Goal: Information Seeking & Learning: Find specific page/section

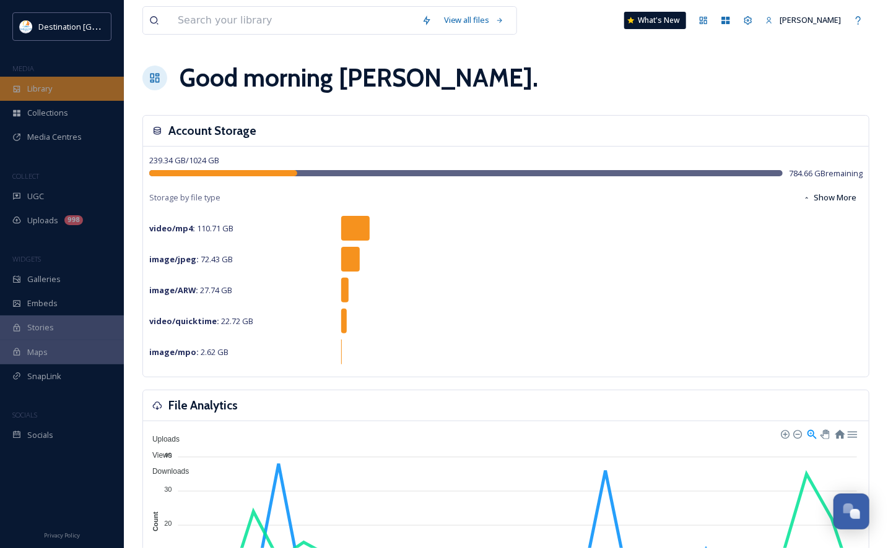
click at [76, 87] on div "Library" at bounding box center [62, 89] width 124 height 24
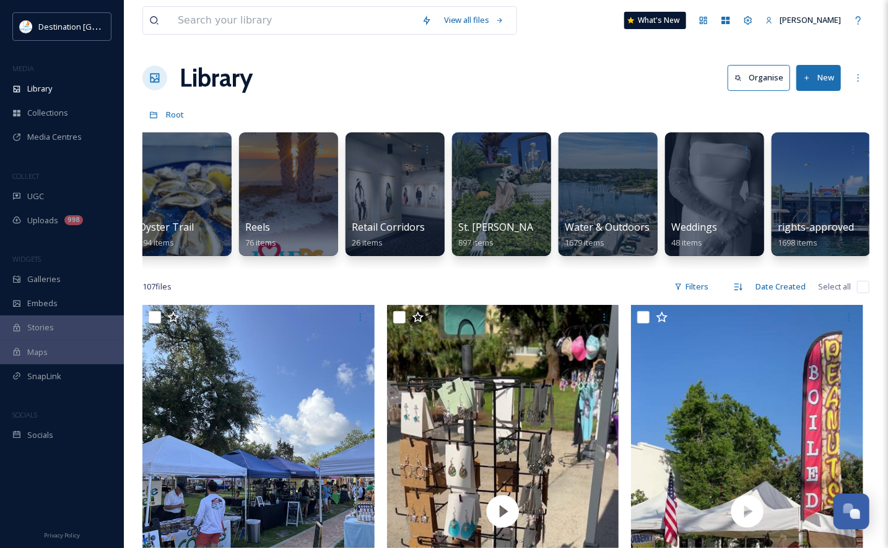
scroll to position [0, 1296]
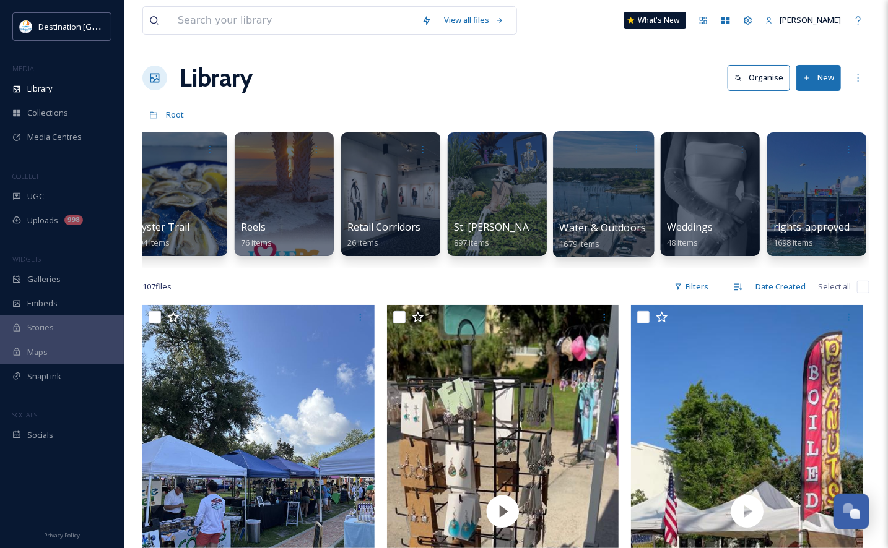
click at [607, 196] on div at bounding box center [603, 194] width 101 height 126
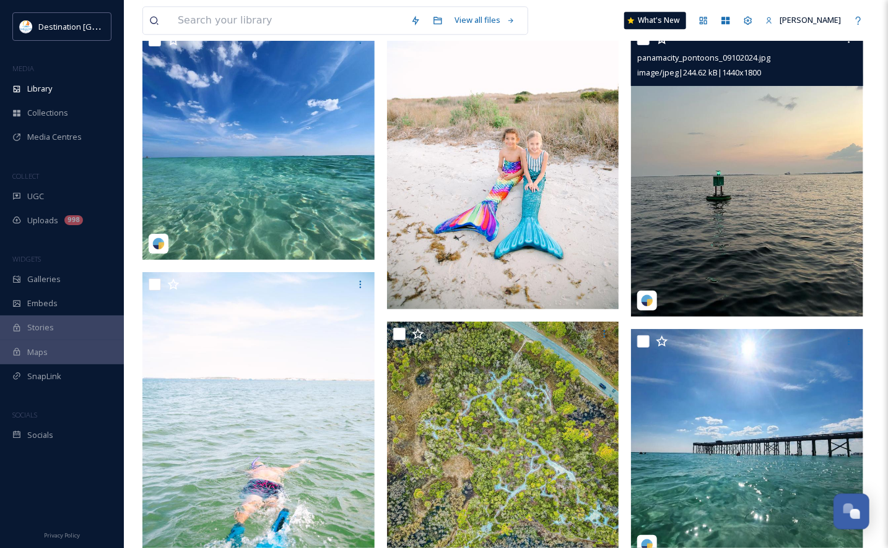
scroll to position [7985, 0]
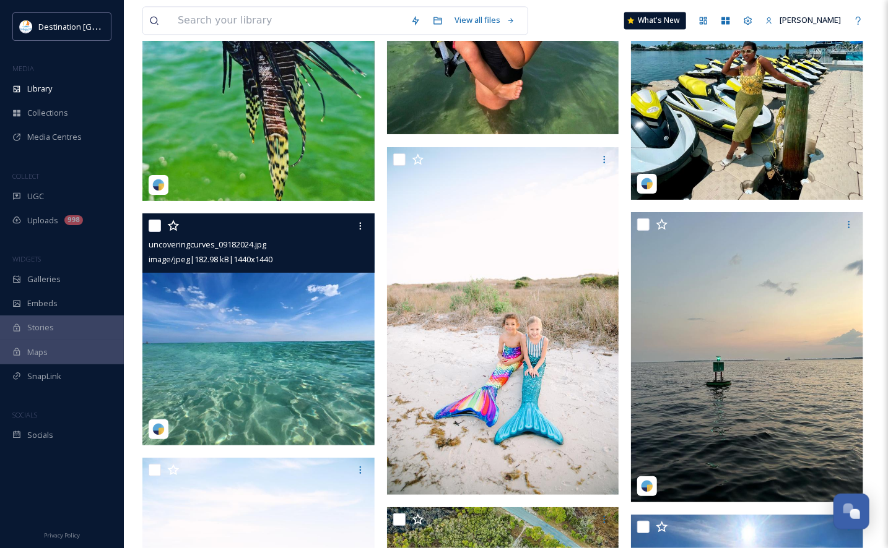
click at [156, 232] on input "checkbox" at bounding box center [155, 226] width 12 height 12
checkbox input "true"
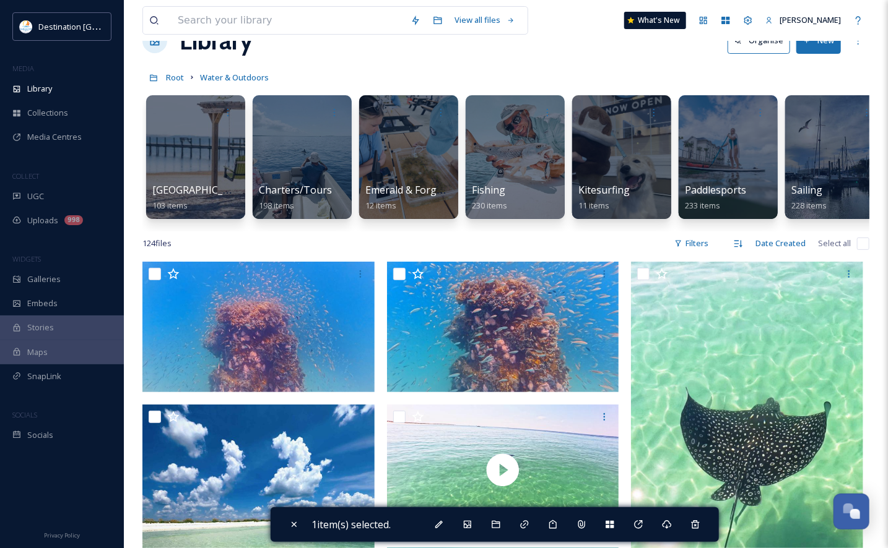
scroll to position [0, 0]
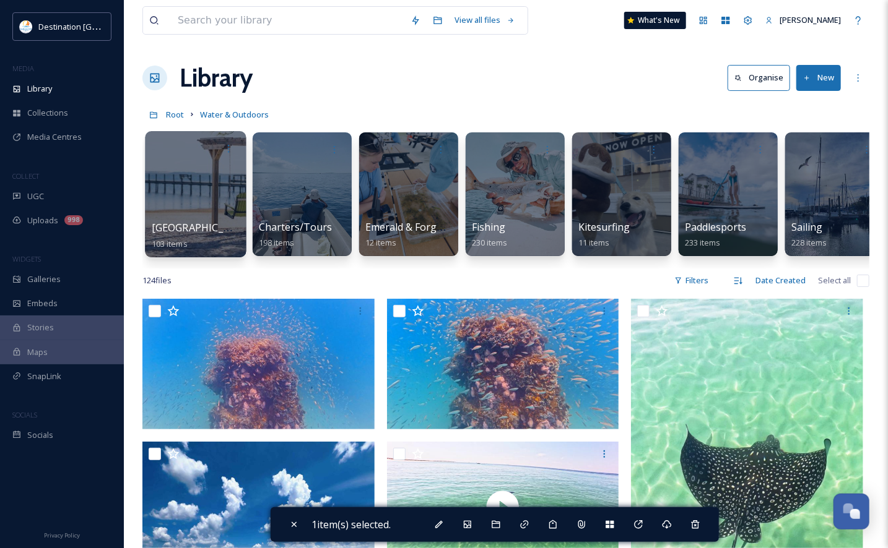
click at [209, 197] on div at bounding box center [195, 194] width 101 height 126
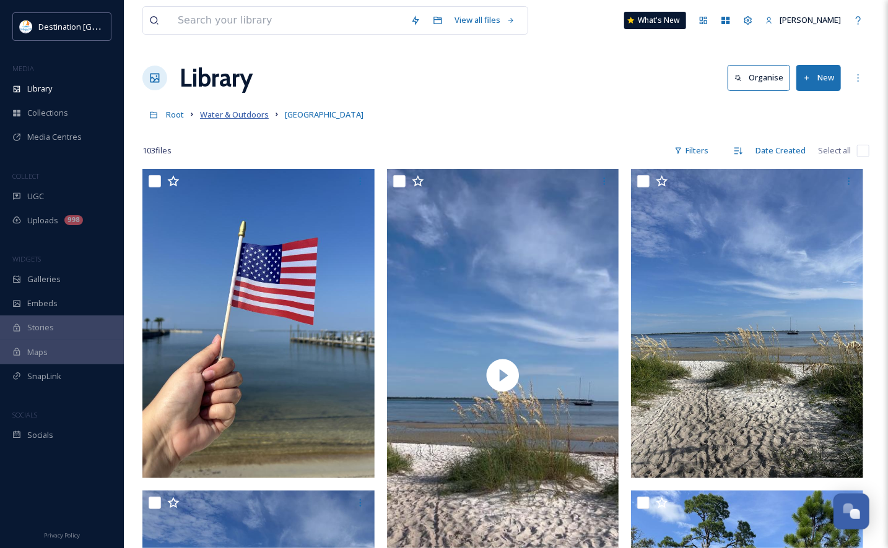
click at [251, 118] on span "Water & Outdoors" at bounding box center [234, 114] width 69 height 11
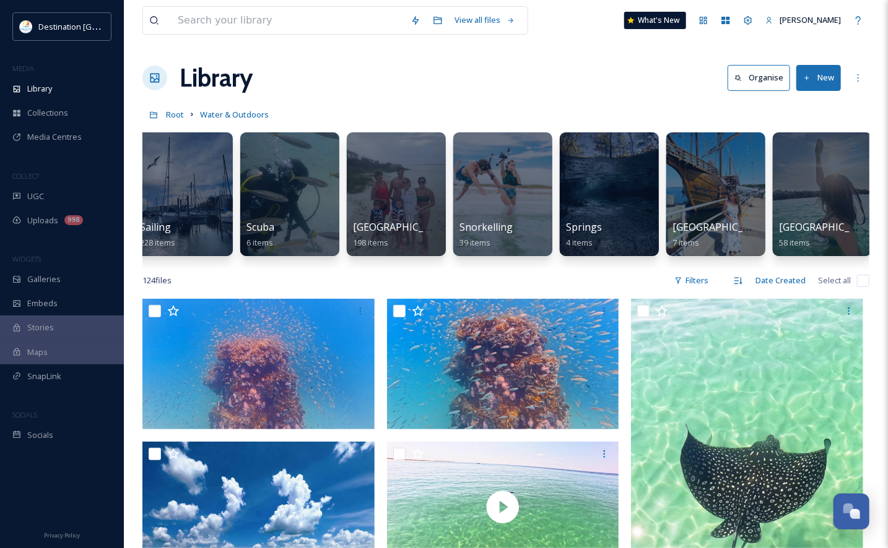
scroll to position [0, 646]
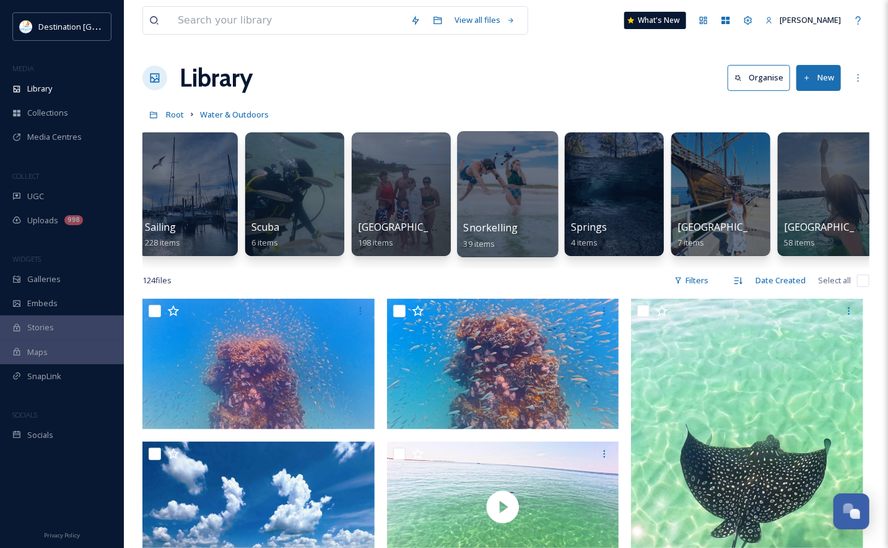
click at [508, 199] on div at bounding box center [507, 194] width 101 height 126
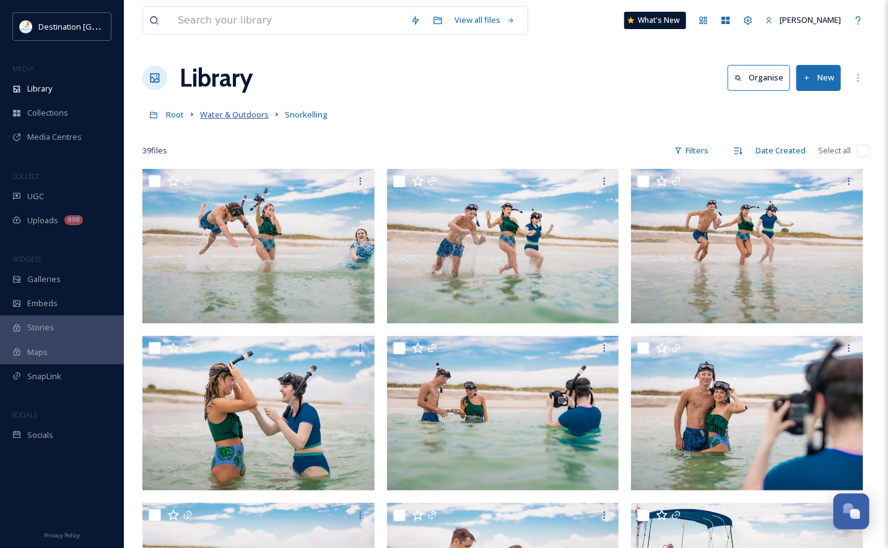
click at [227, 111] on span "Water & Outdoors" at bounding box center [234, 114] width 69 height 11
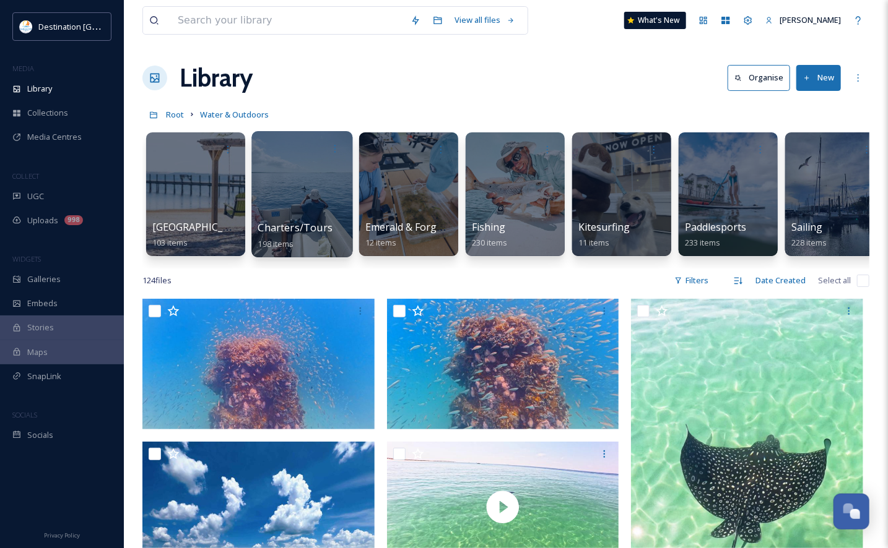
click at [311, 212] on div at bounding box center [301, 194] width 101 height 126
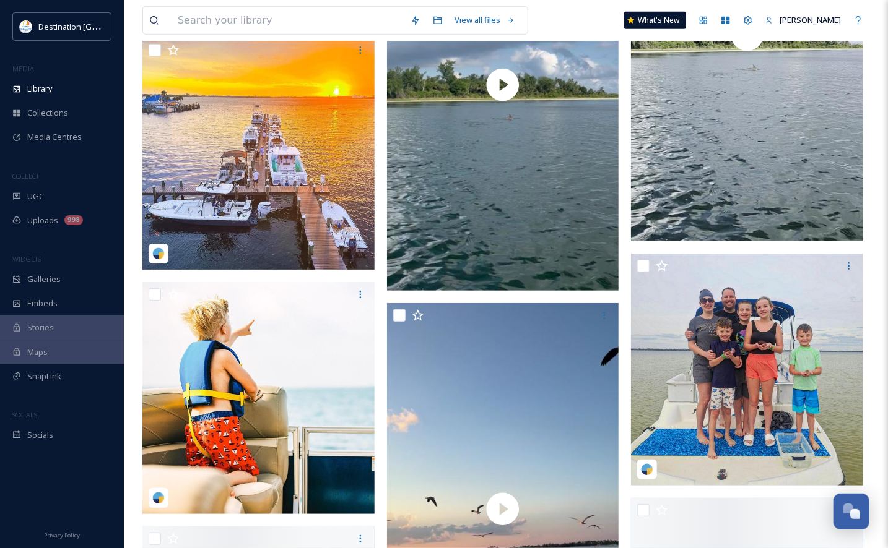
scroll to position [7304, 0]
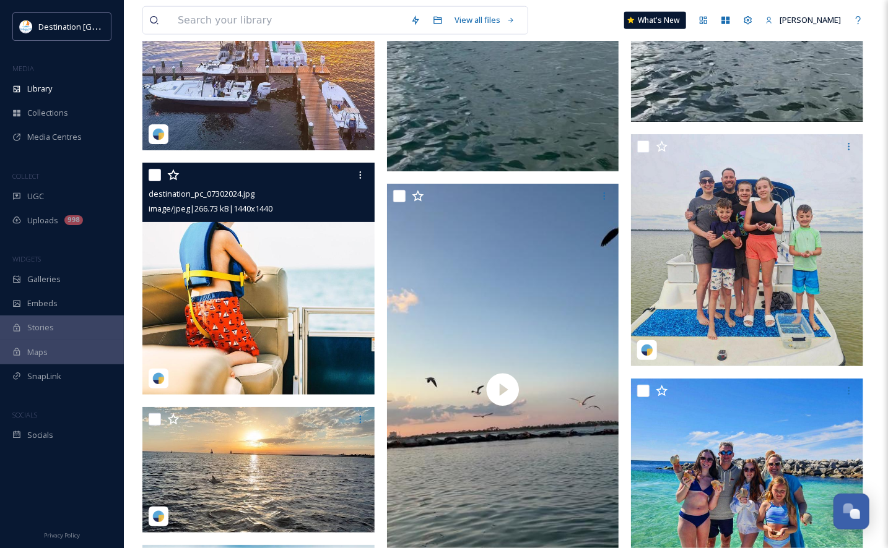
click at [160, 175] on input "checkbox" at bounding box center [155, 175] width 12 height 12
checkbox input "true"
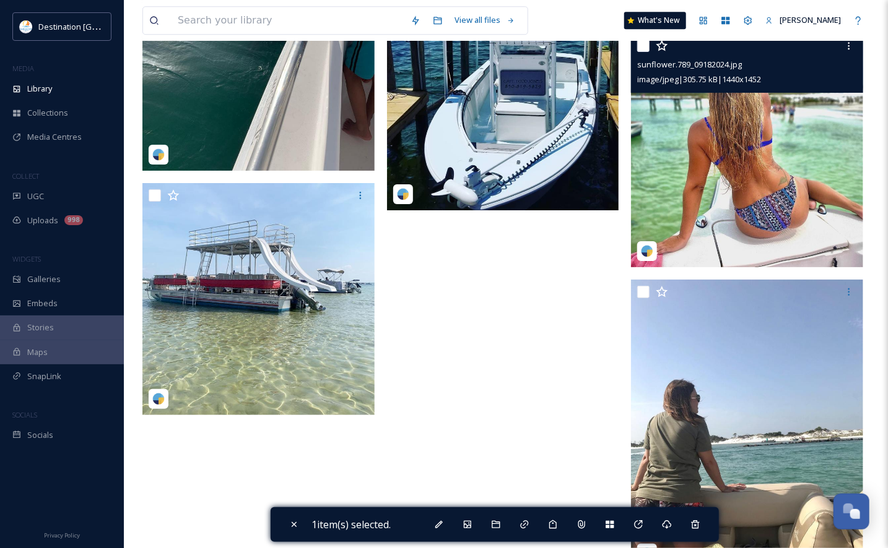
scroll to position [17228, 0]
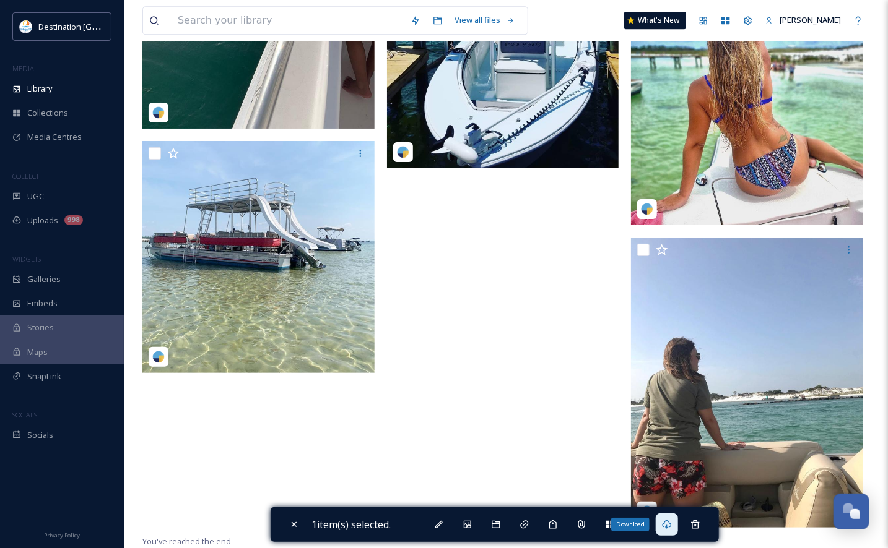
click at [672, 527] on icon at bounding box center [667, 525] width 10 height 10
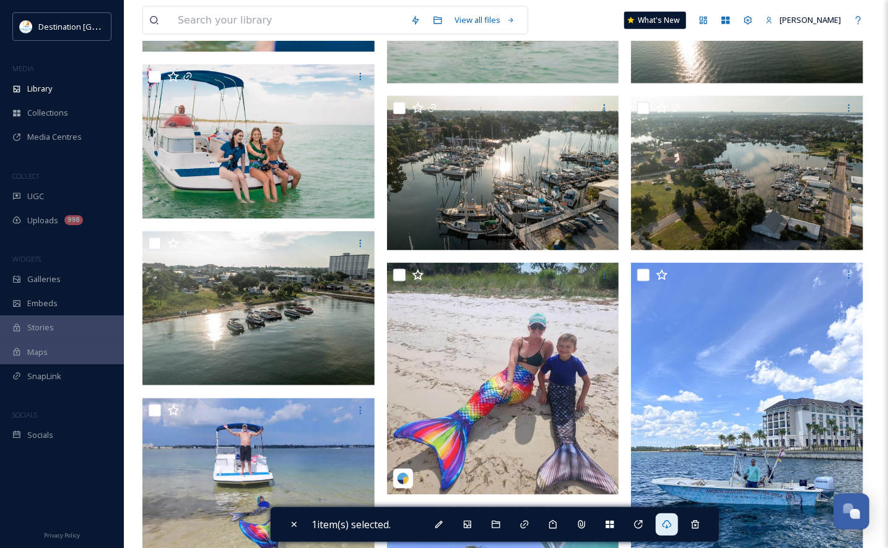
scroll to position [0, 0]
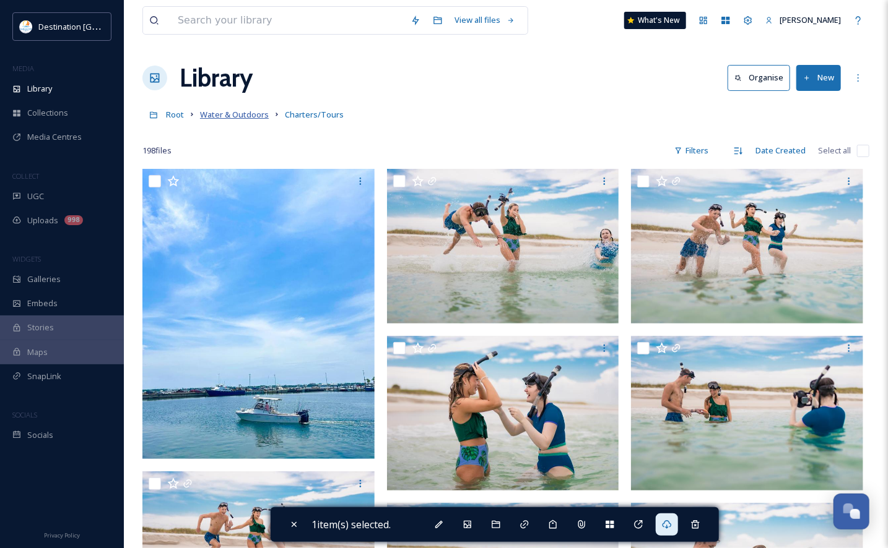
click at [251, 115] on span "Water & Outdoors" at bounding box center [234, 114] width 69 height 11
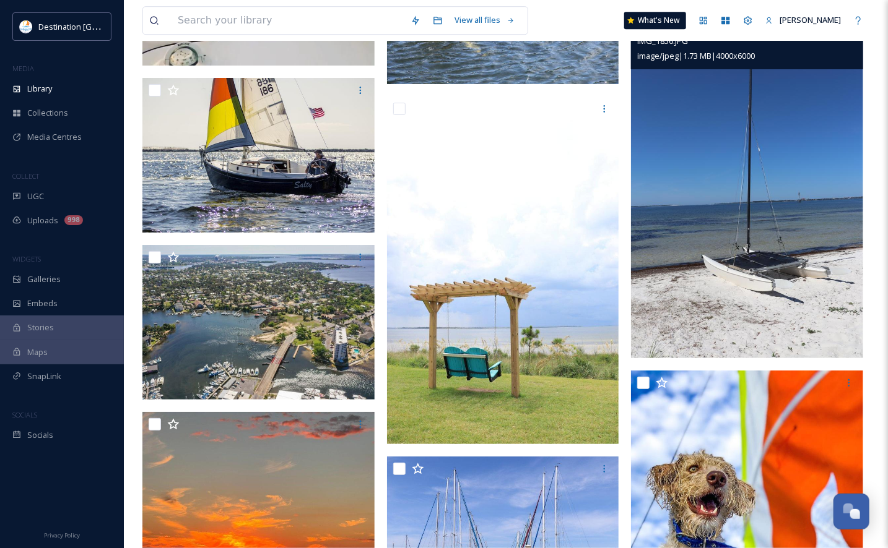
scroll to position [4023, 0]
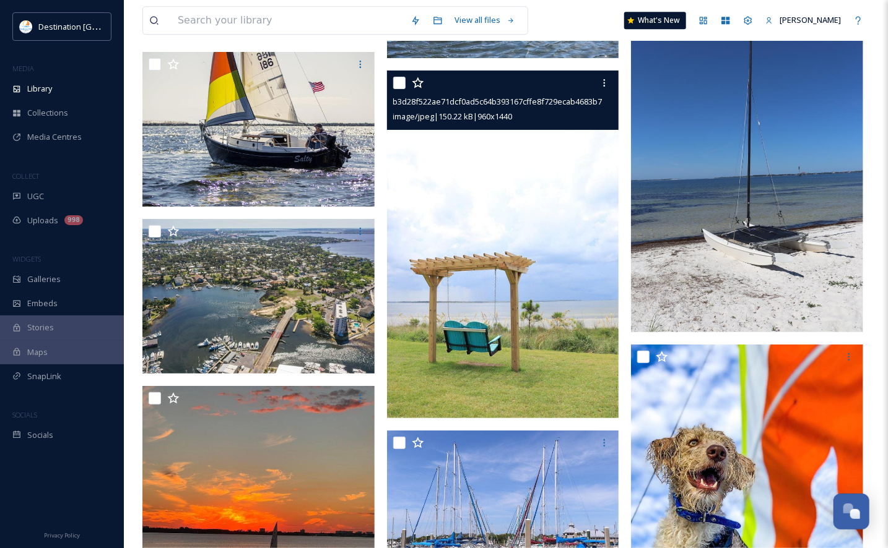
click at [401, 89] on input "checkbox" at bounding box center [399, 83] width 12 height 12
checkbox input "true"
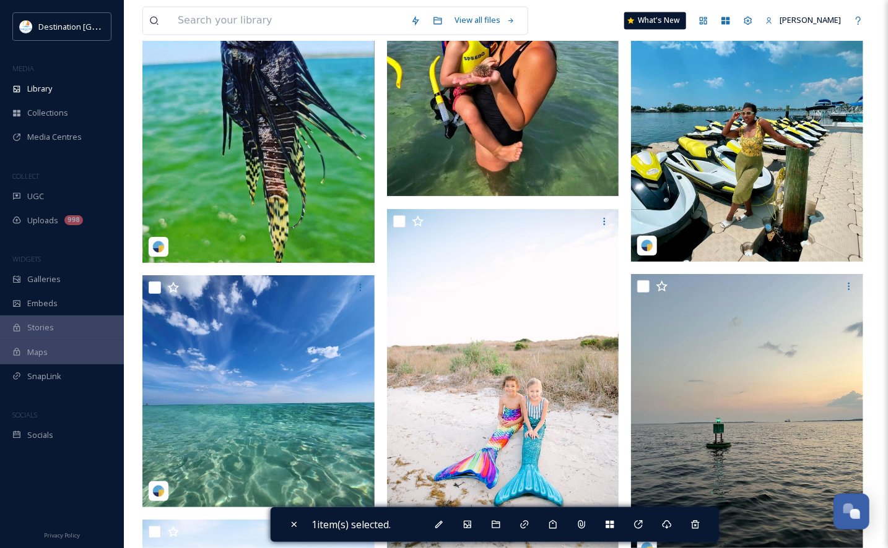
scroll to position [8047, 0]
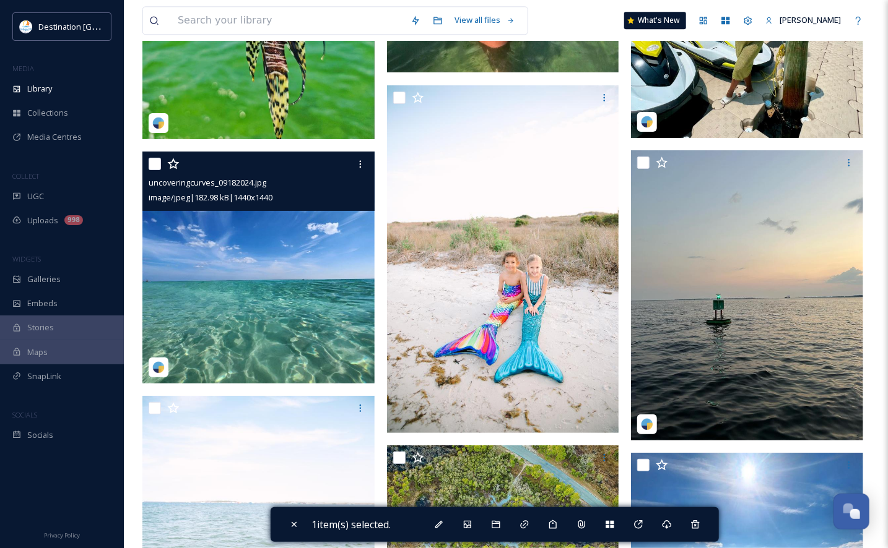
click at [157, 170] on input "checkbox" at bounding box center [155, 164] width 12 height 12
checkbox input "true"
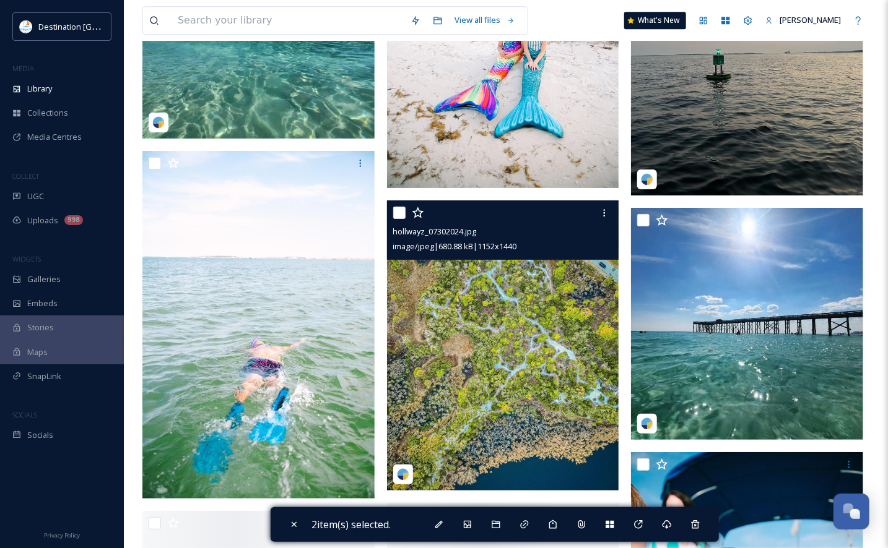
scroll to position [8295, 0]
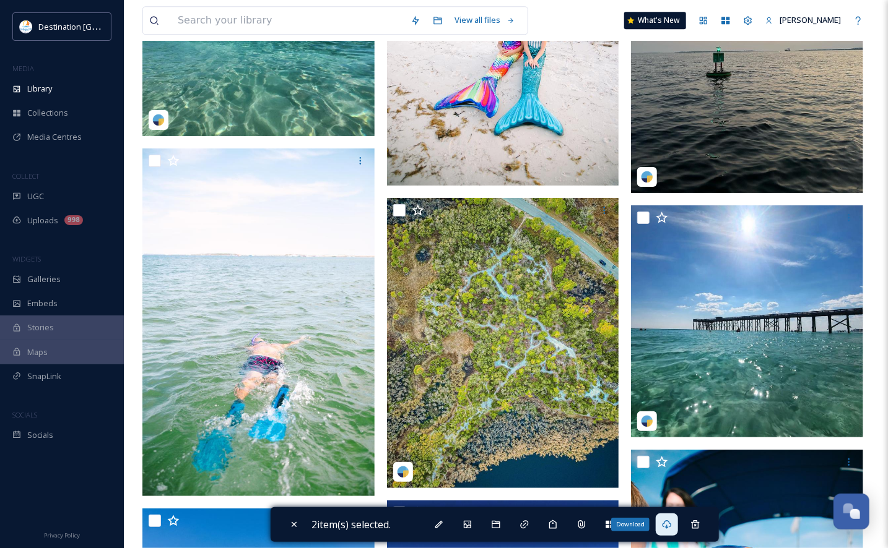
click at [672, 526] on icon at bounding box center [667, 525] width 10 height 10
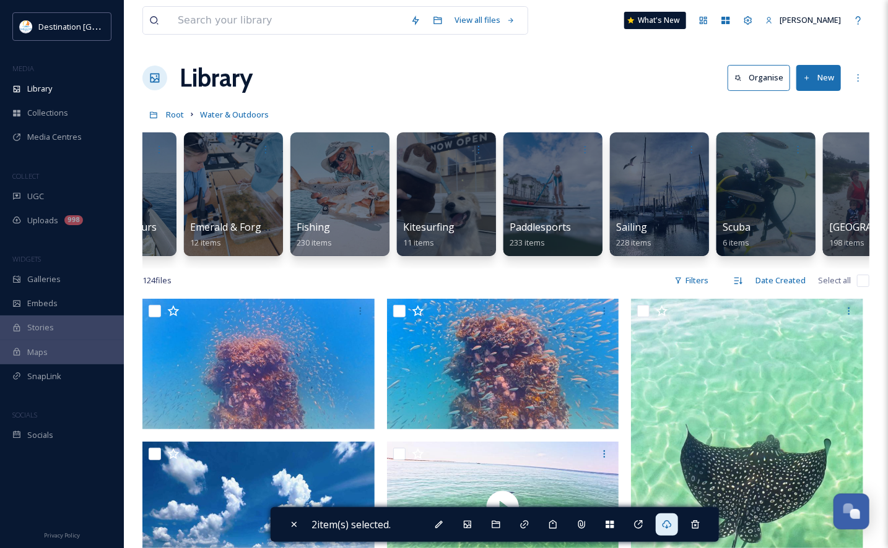
scroll to position [0, 181]
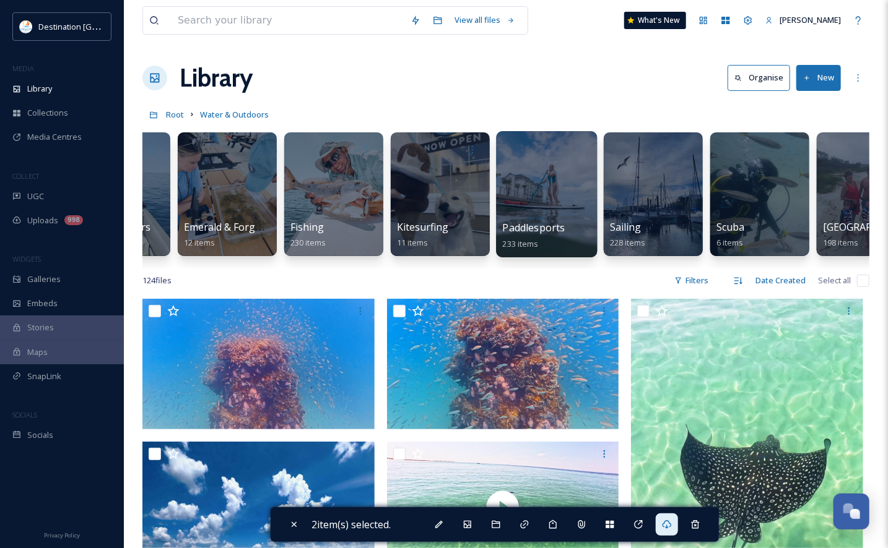
click at [518, 185] on div at bounding box center [546, 194] width 101 height 126
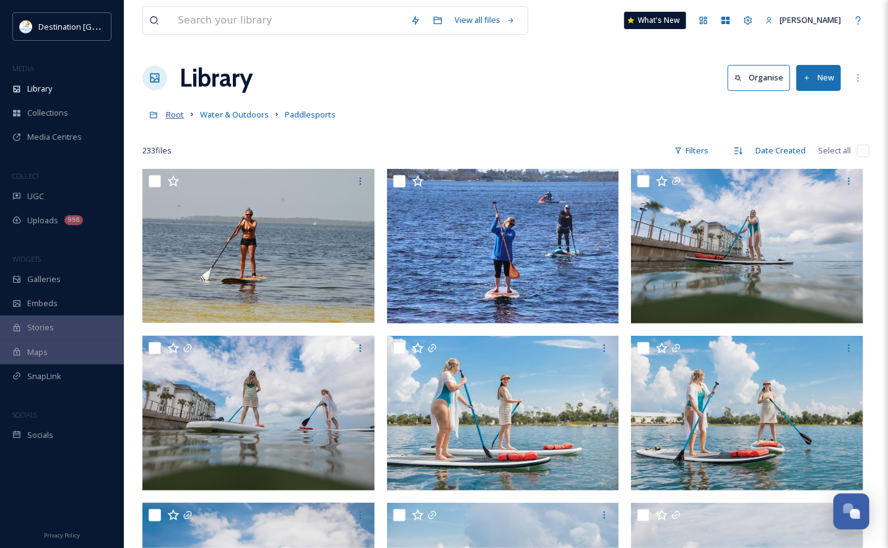
click at [171, 117] on span "Root" at bounding box center [175, 114] width 18 height 11
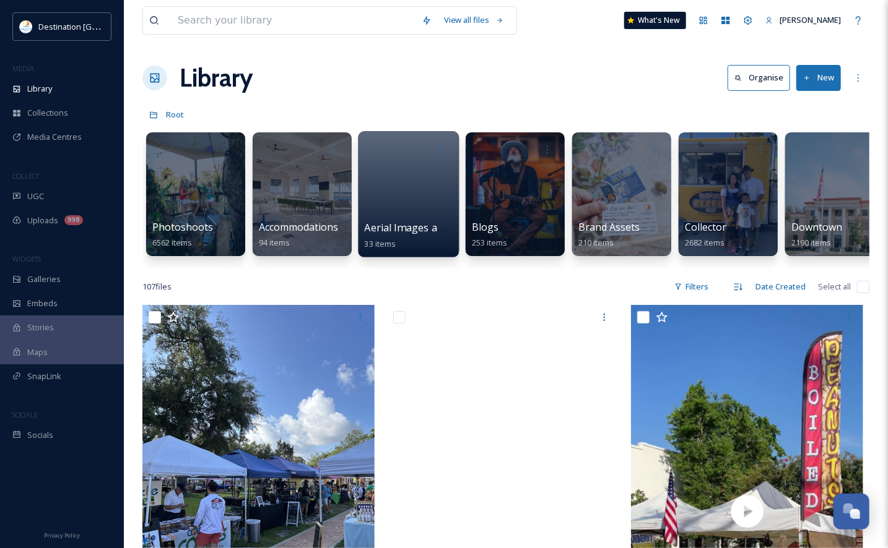
click at [399, 215] on div at bounding box center [408, 194] width 101 height 126
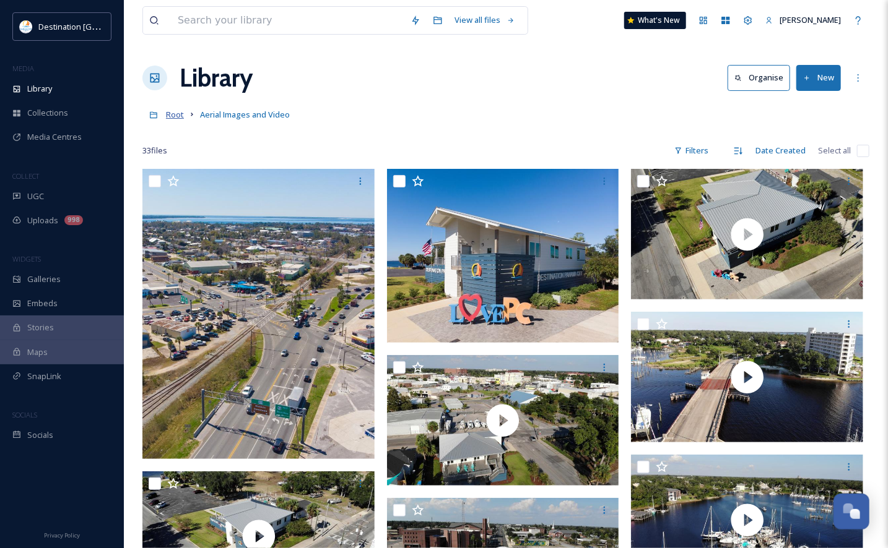
click at [178, 115] on span "Root" at bounding box center [175, 114] width 18 height 11
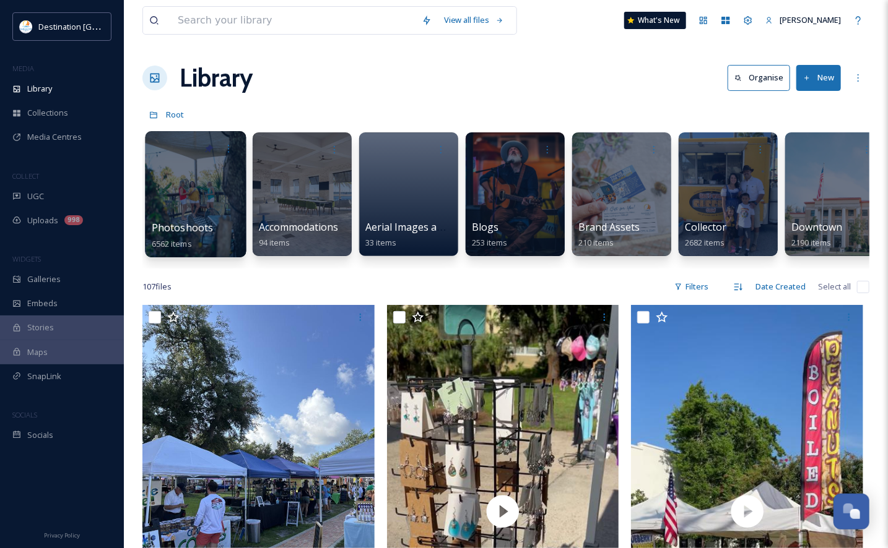
click at [194, 184] on div at bounding box center [195, 194] width 101 height 126
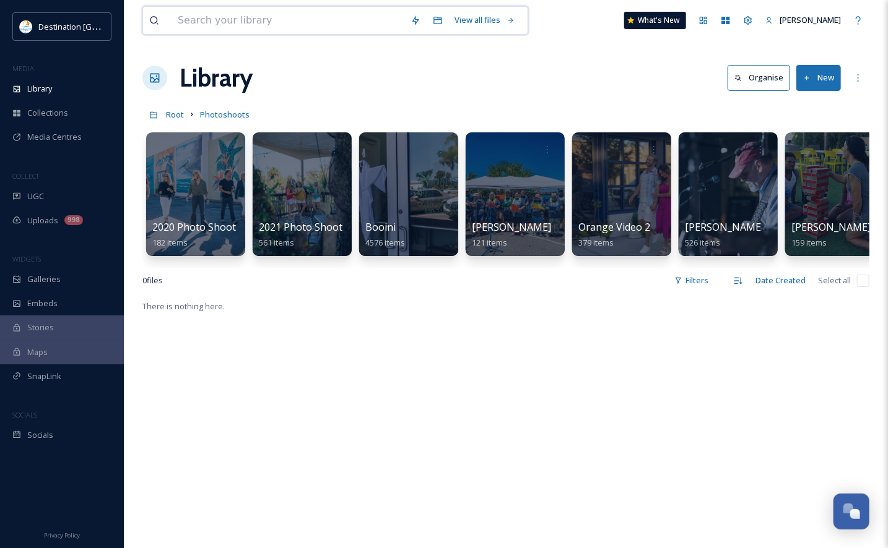
click at [240, 24] on input at bounding box center [287, 20] width 233 height 27
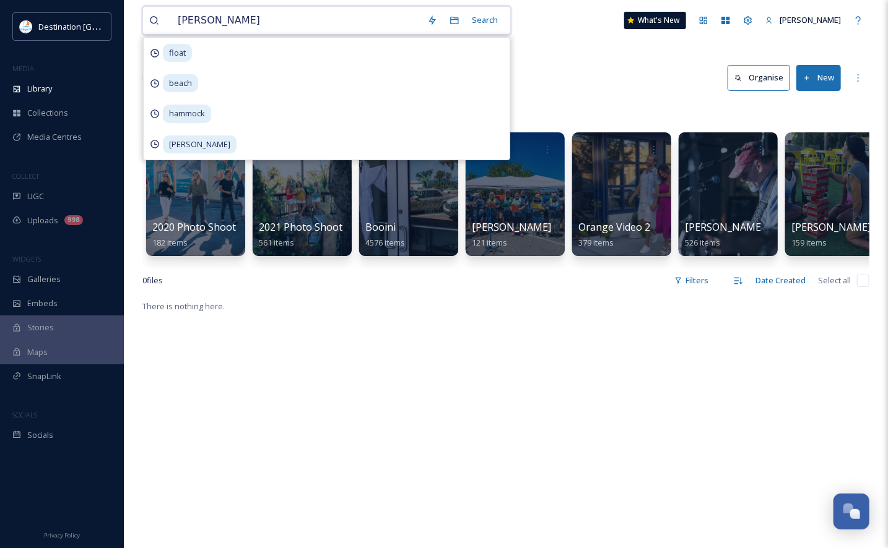
type input "[PERSON_NAME]"
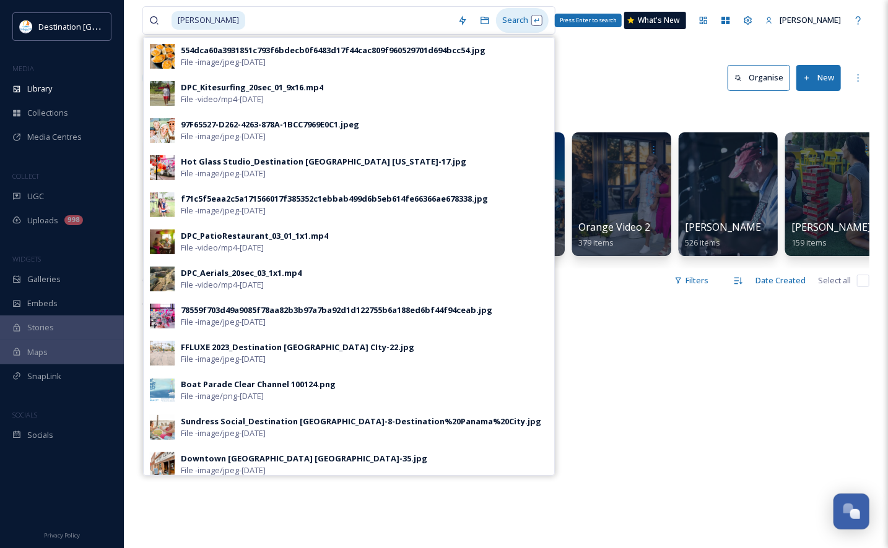
click at [503, 19] on div "Search Press Enter to search" at bounding box center [522, 20] width 53 height 24
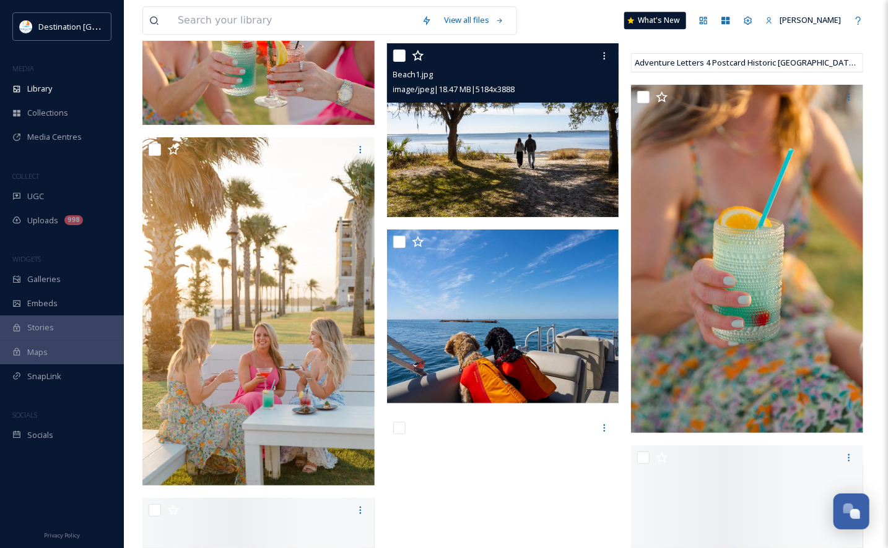
scroll to position [8233, 0]
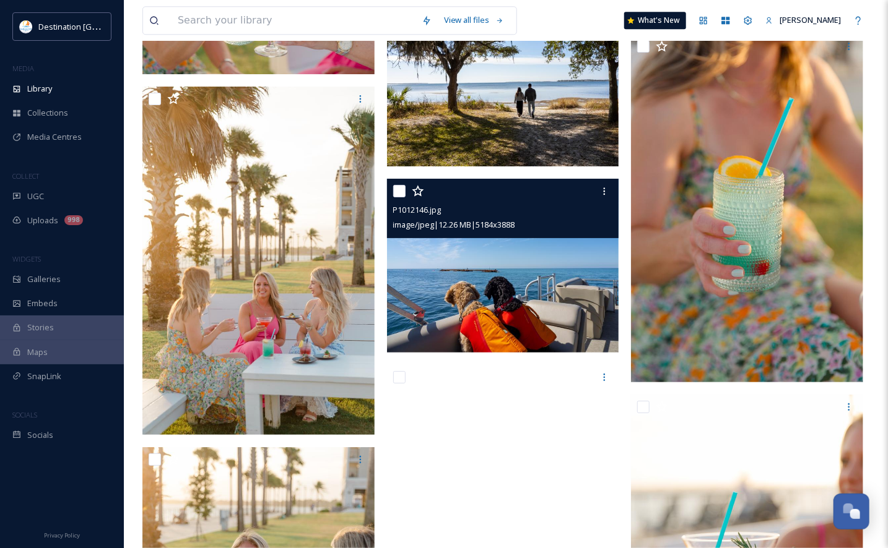
click at [404, 193] on input "checkbox" at bounding box center [399, 191] width 12 height 12
checkbox input "true"
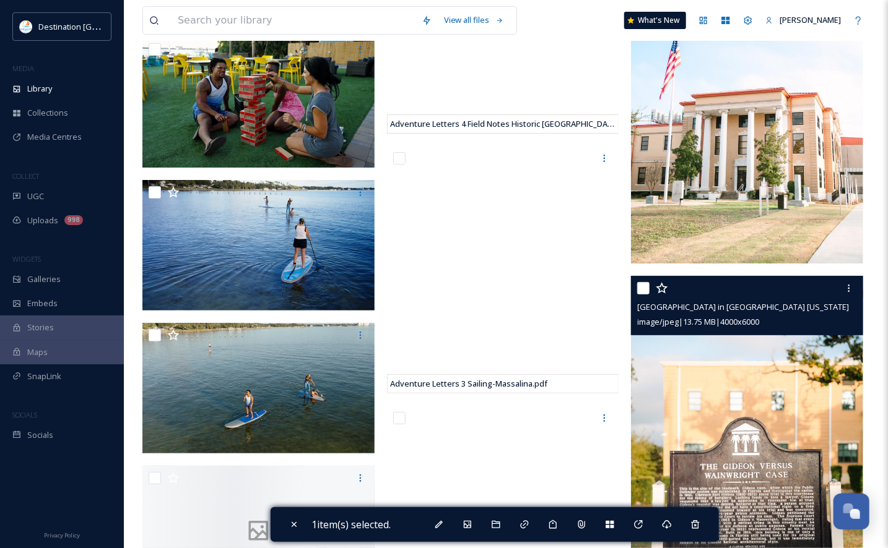
scroll to position [13247, 0]
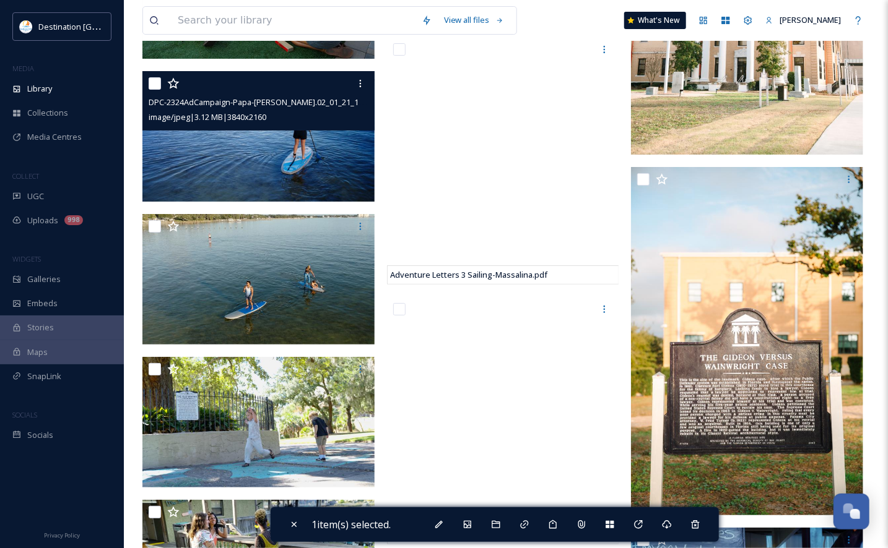
click at [158, 86] on input "checkbox" at bounding box center [155, 83] width 12 height 12
checkbox input "true"
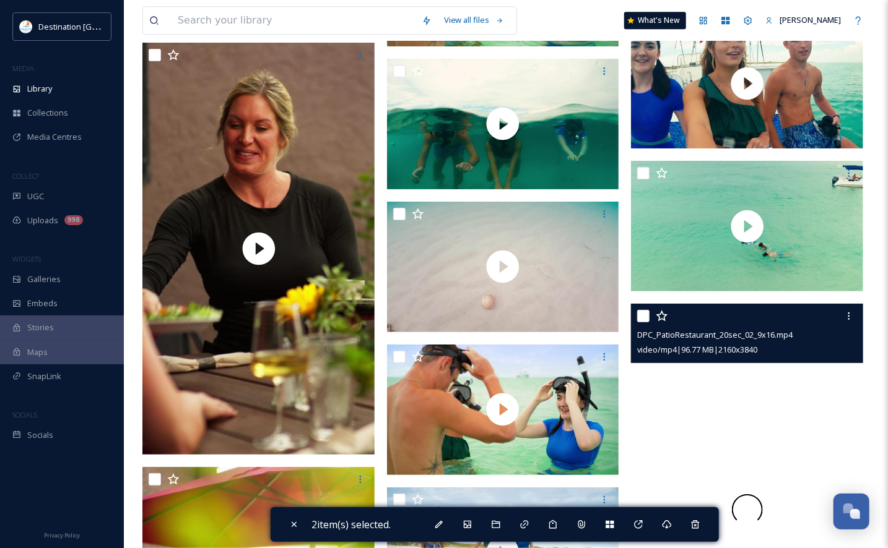
scroll to position [28598, 0]
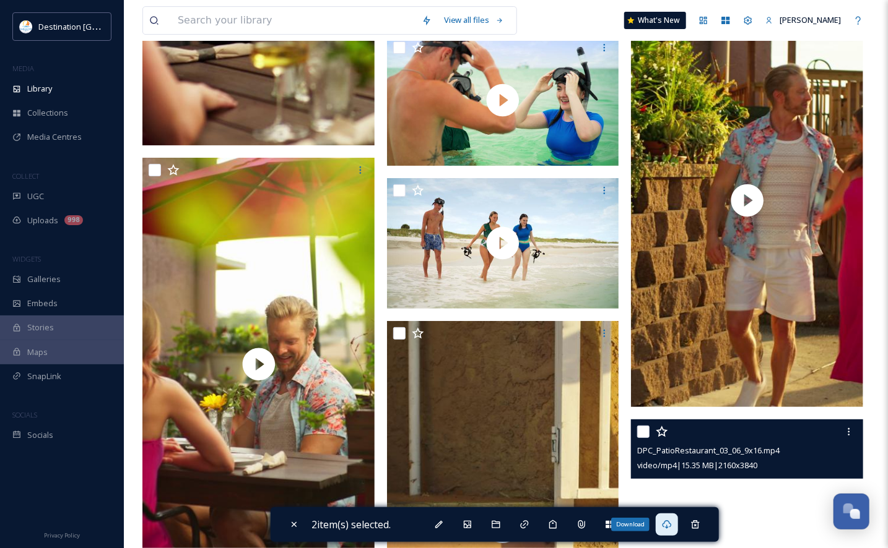
click at [667, 521] on icon at bounding box center [667, 525] width 10 height 10
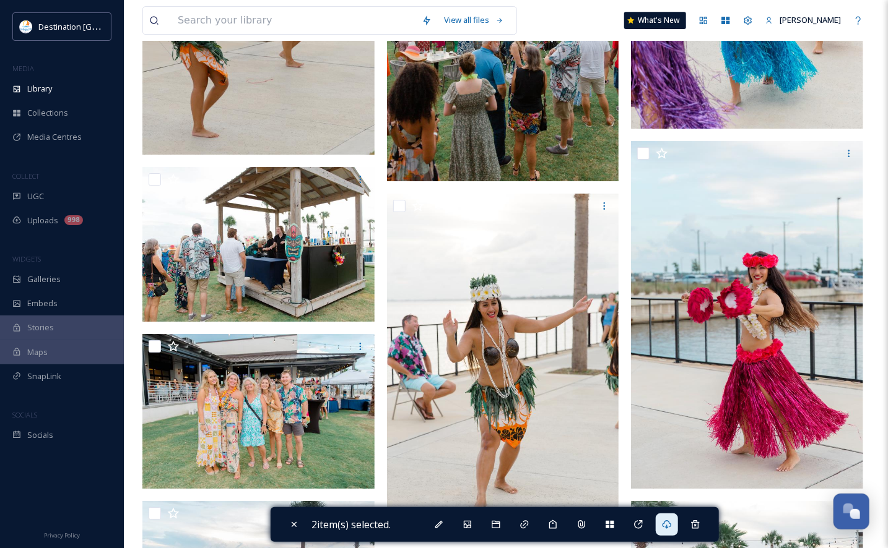
scroll to position [0, 0]
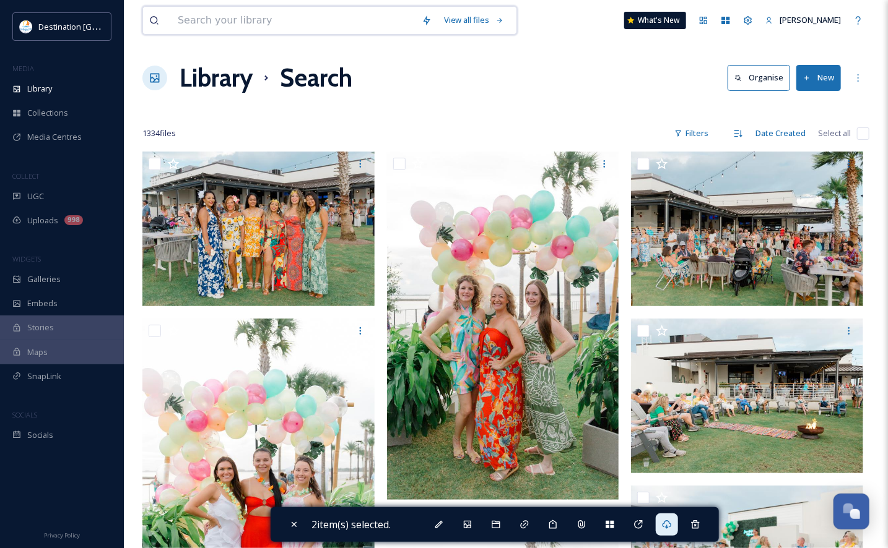
click at [334, 21] on input at bounding box center [293, 20] width 244 height 27
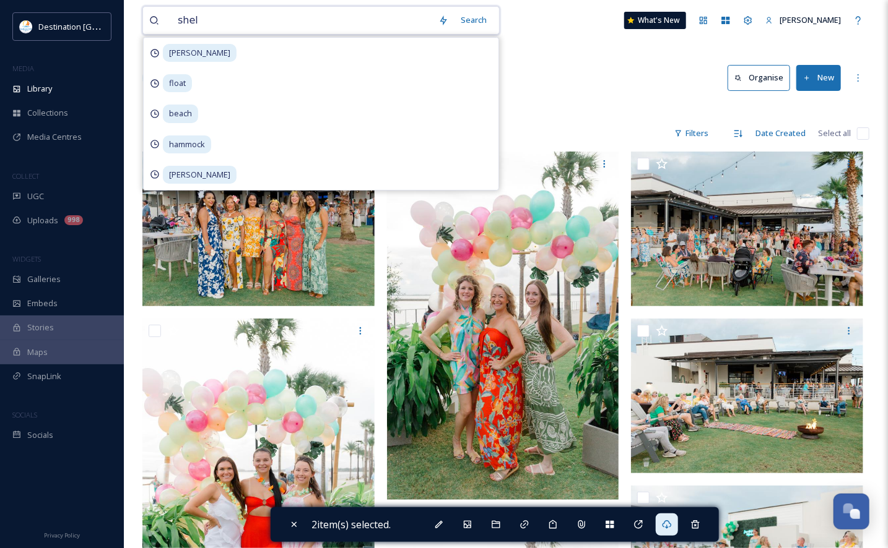
type input "shell"
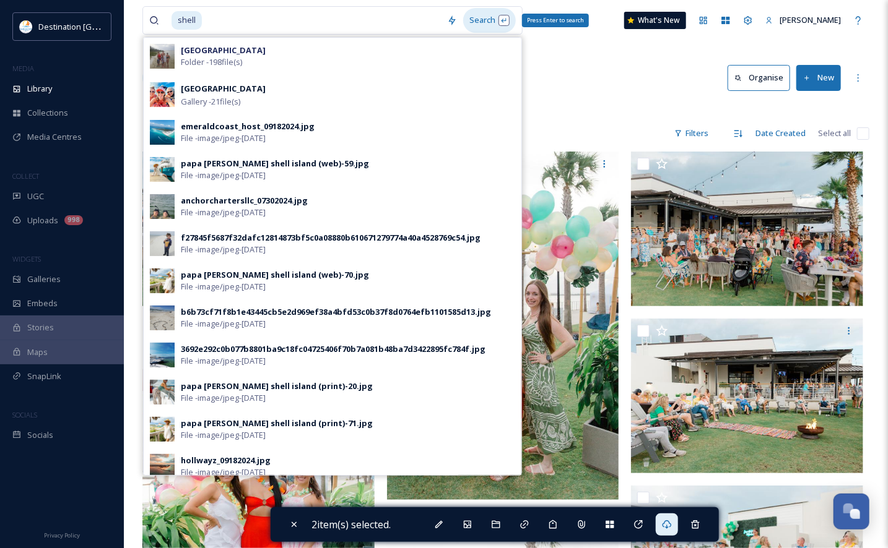
click at [487, 19] on div "Search Press Enter to search" at bounding box center [489, 20] width 53 height 24
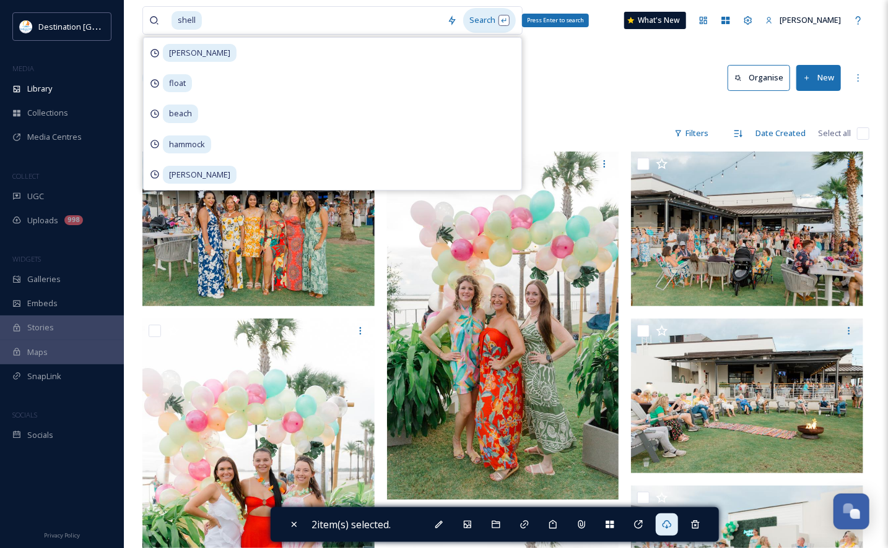
click at [483, 25] on div "Search Press Enter to search" at bounding box center [489, 20] width 53 height 24
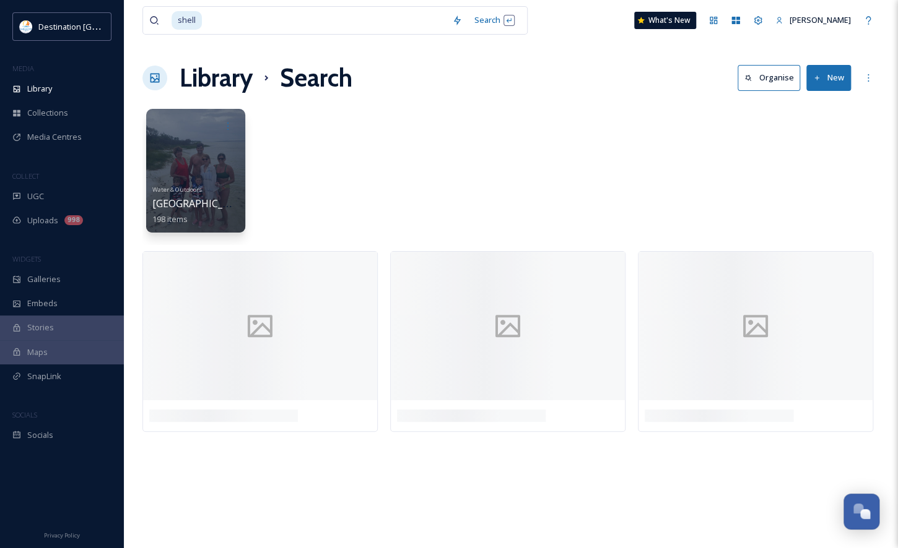
click at [610, 56] on div "shell Search What's New [PERSON_NAME] Library Search Organise New Your Selectio…" at bounding box center [511, 274] width 774 height 548
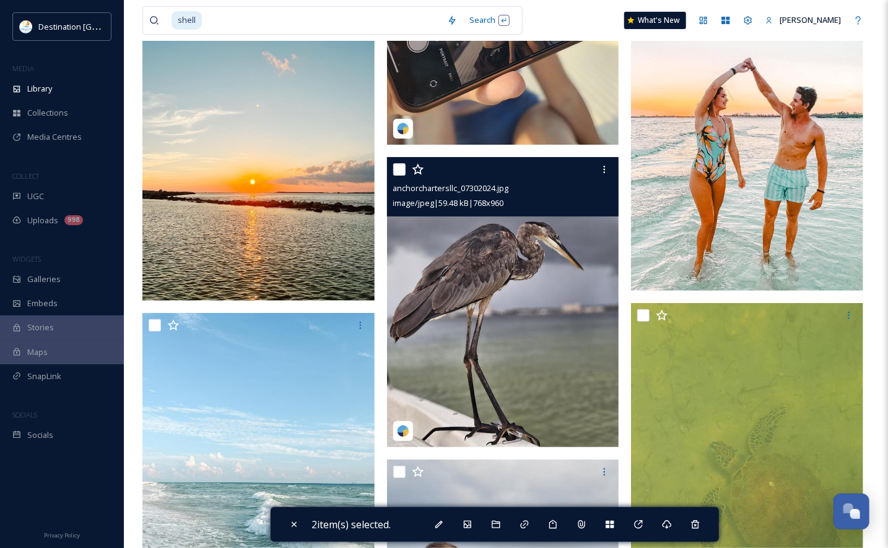
scroll to position [11390, 0]
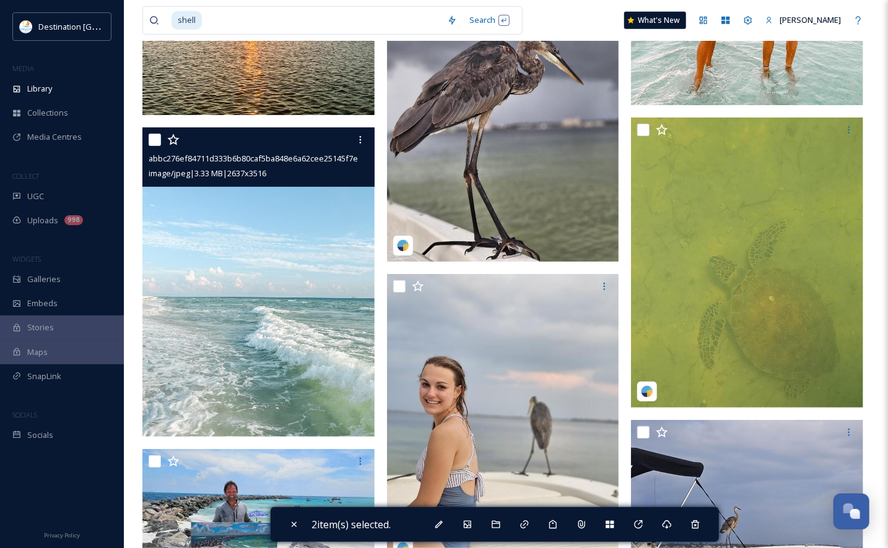
click at [159, 140] on input "checkbox" at bounding box center [155, 140] width 12 height 12
checkbox input "true"
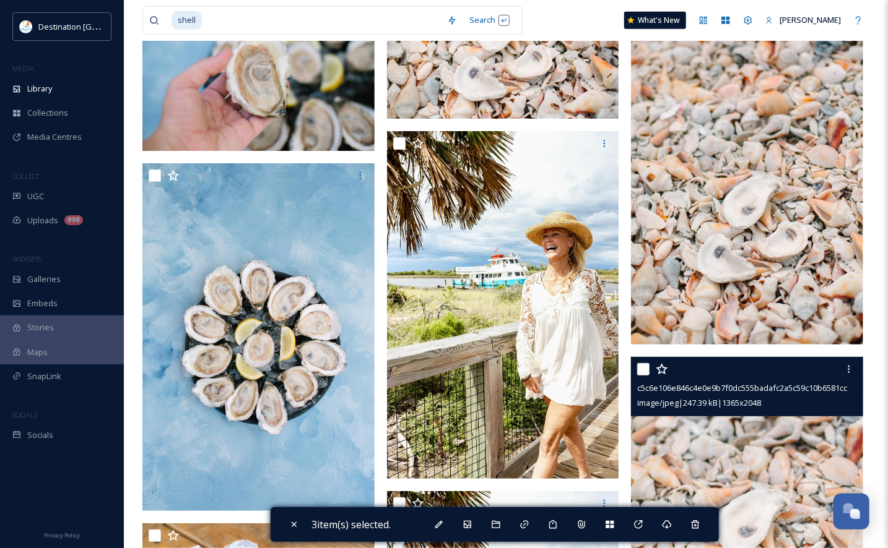
scroll to position [20303, 0]
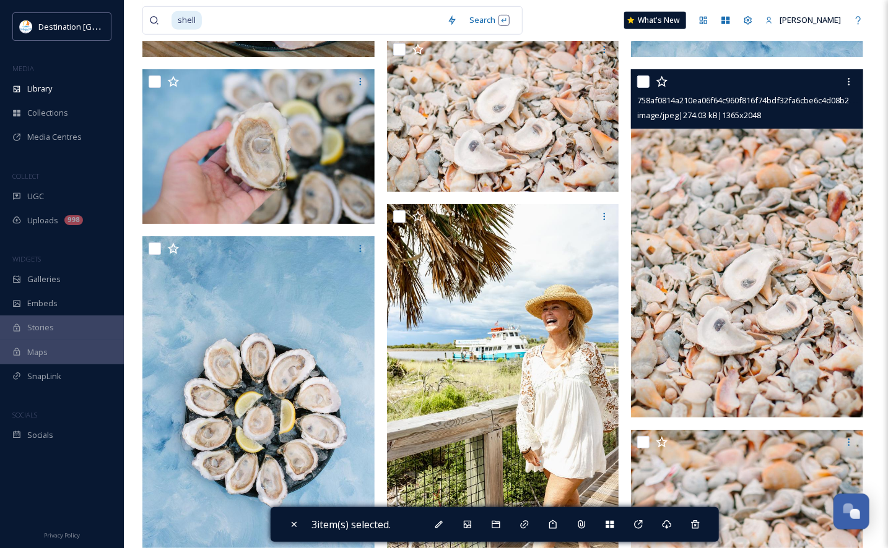
click at [647, 86] on input "checkbox" at bounding box center [643, 82] width 12 height 12
checkbox input "true"
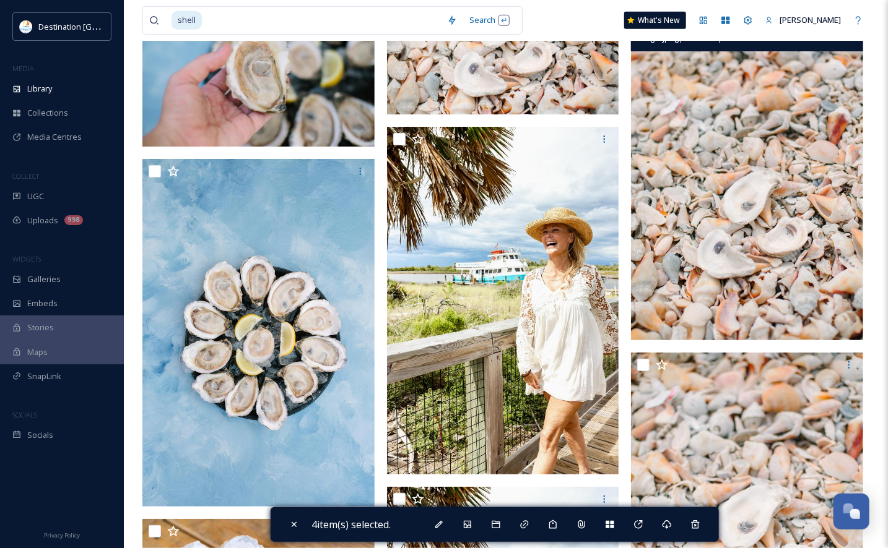
scroll to position [20427, 0]
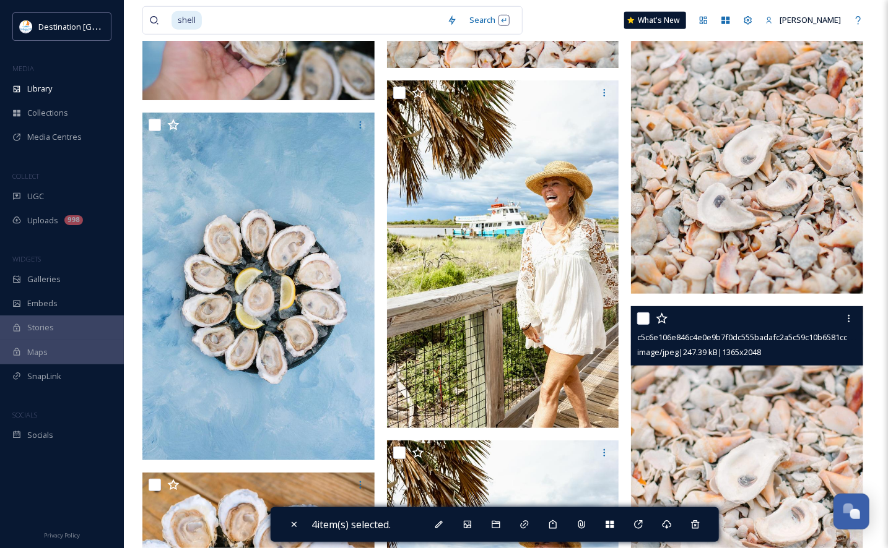
click at [641, 314] on input "checkbox" at bounding box center [643, 319] width 12 height 12
checkbox input "true"
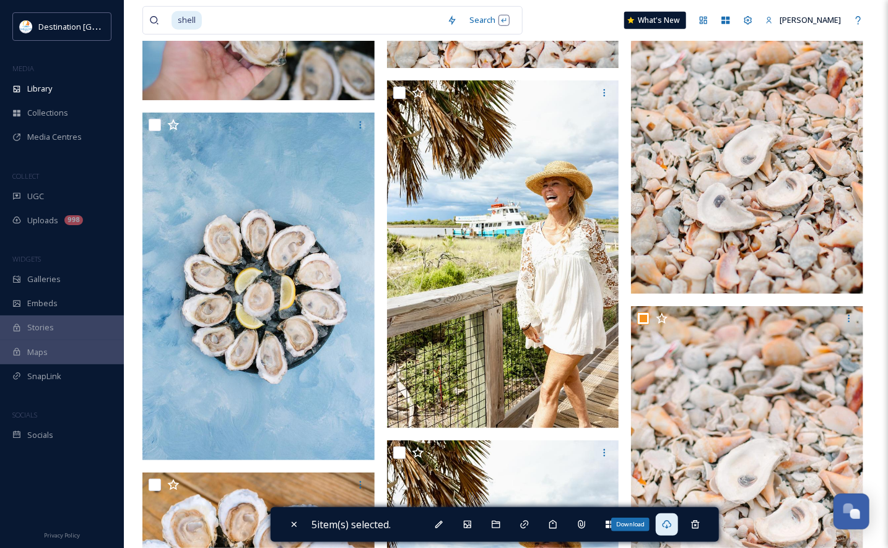
click at [670, 523] on icon at bounding box center [667, 525] width 10 height 10
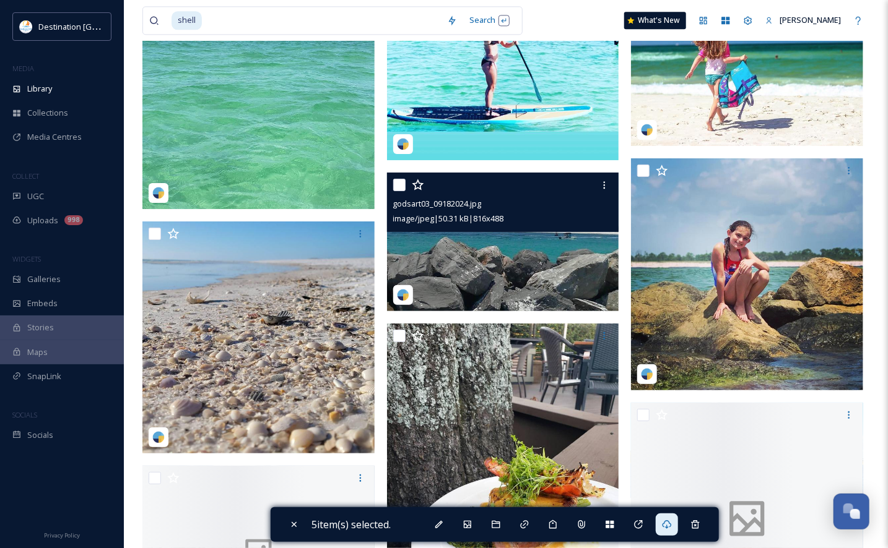
scroll to position [39182, 0]
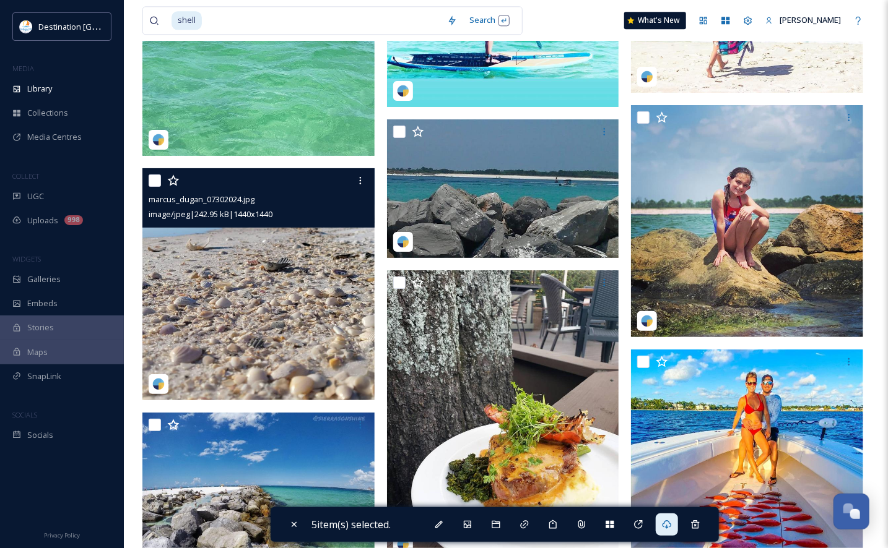
click at [160, 180] on input "checkbox" at bounding box center [155, 181] width 12 height 12
checkbox input "true"
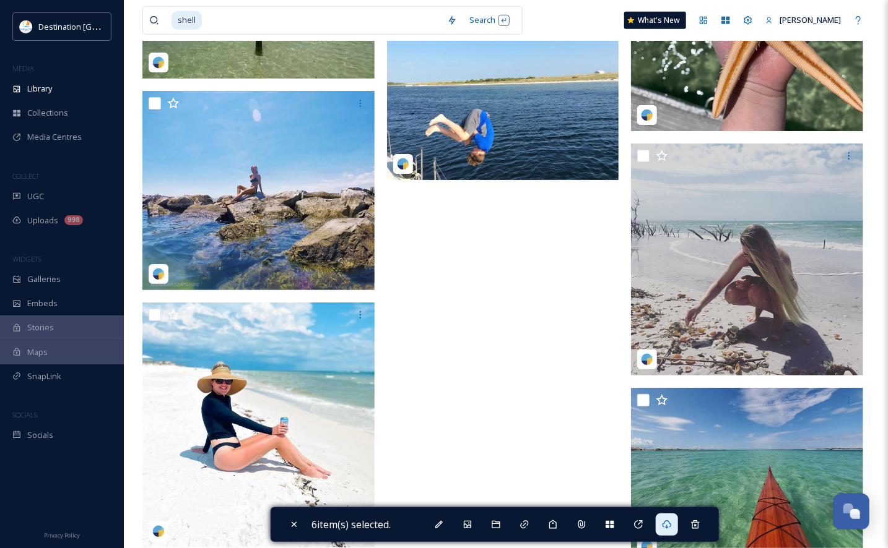
scroll to position [40668, 0]
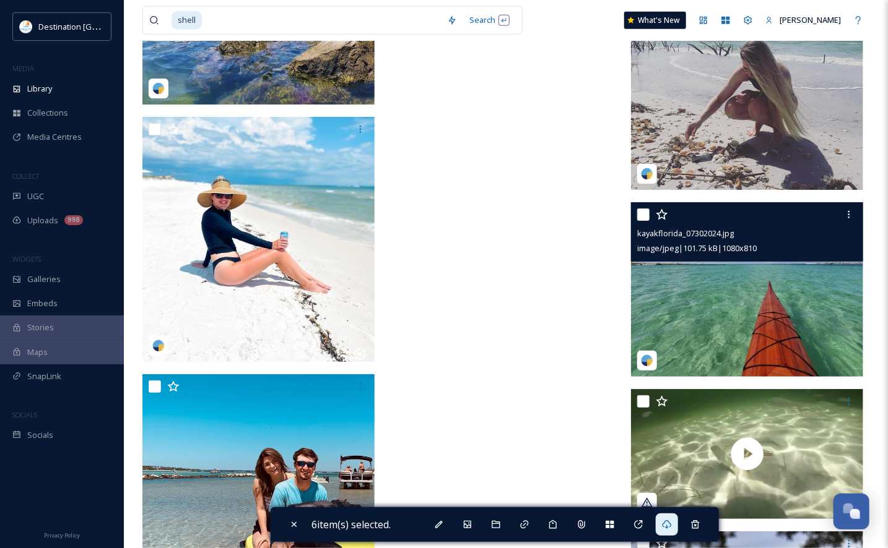
click at [639, 214] on input "checkbox" at bounding box center [643, 215] width 12 height 12
checkbox input "true"
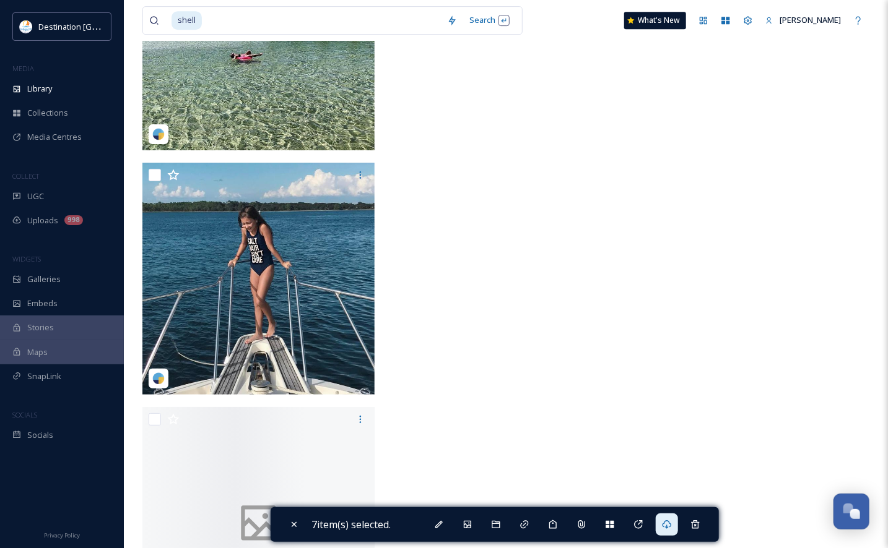
scroll to position [41968, 0]
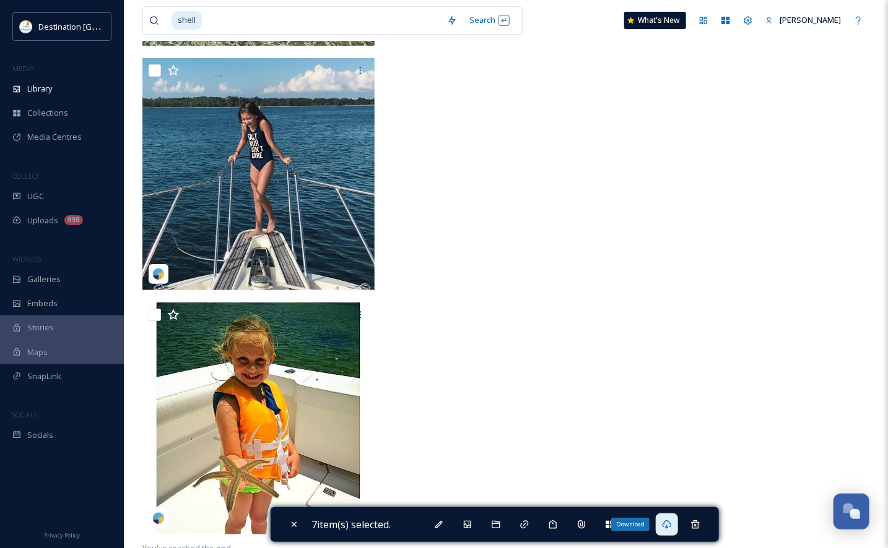
click at [666, 522] on icon at bounding box center [667, 525] width 10 height 10
